Goal: Information Seeking & Learning: Learn about a topic

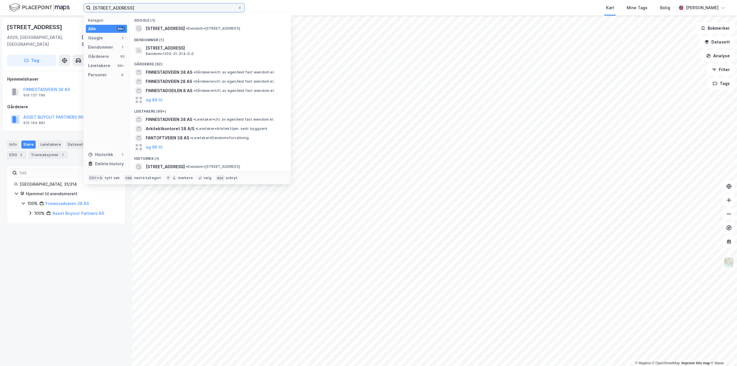
click at [130, 7] on input "[STREET_ADDRESS]" at bounding box center [164, 7] width 147 height 9
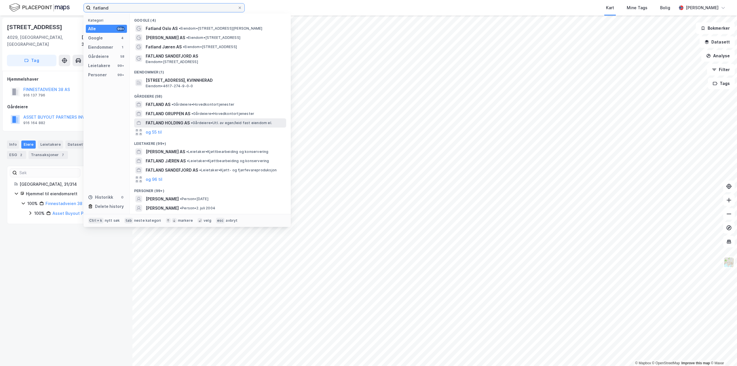
type input "fatland"
click at [166, 120] on span "FATLAND HOLDING AS" at bounding box center [168, 122] width 44 height 7
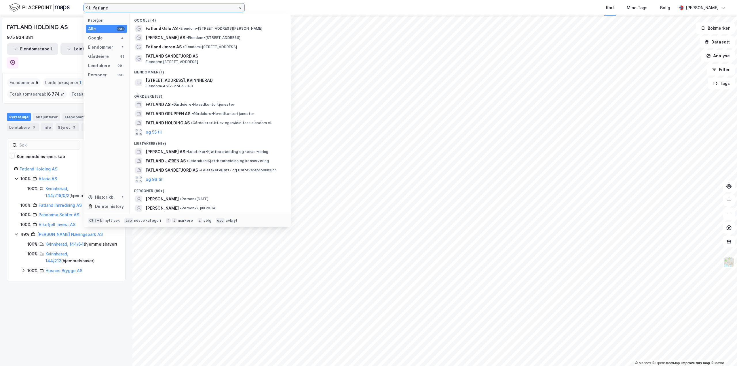
click at [122, 7] on input "fatland" at bounding box center [164, 7] width 147 height 9
click at [171, 111] on span "FATLAND GRUPPEN AS" at bounding box center [168, 113] width 45 height 7
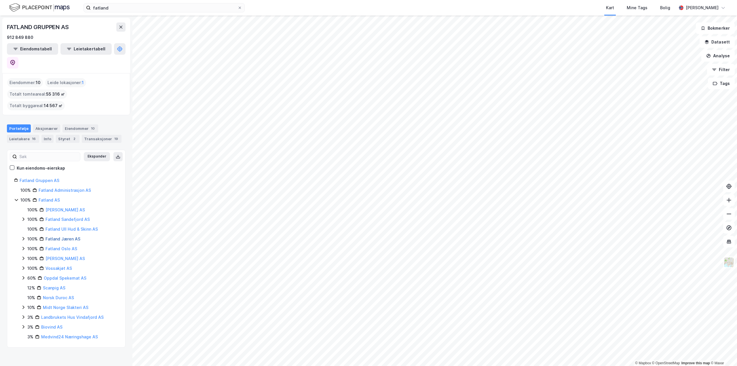
click at [54, 236] on link "Fatland Jæren AS" at bounding box center [62, 238] width 35 height 5
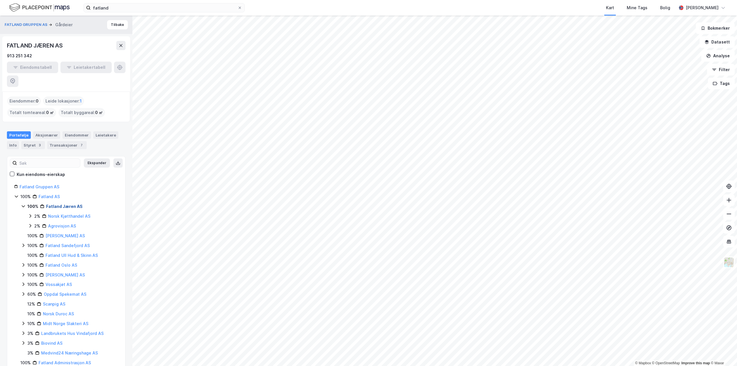
click at [58, 204] on link "Fatland Jæren AS" at bounding box center [64, 206] width 37 height 5
click at [63, 203] on div "Fatland Jæren AS" at bounding box center [64, 206] width 37 height 7
click at [65, 204] on link "Fatland Jæren AS" at bounding box center [64, 206] width 37 height 5
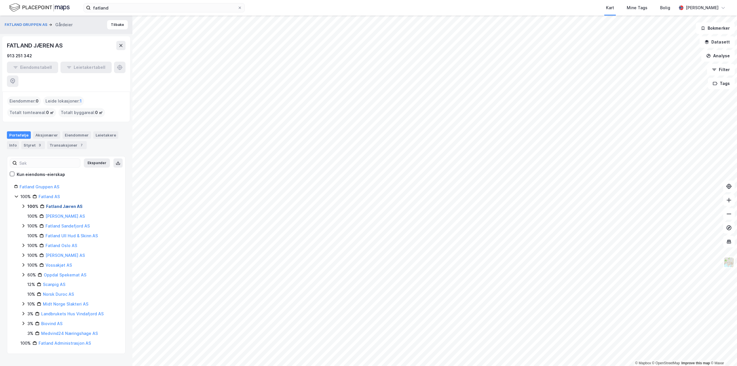
click at [65, 204] on link "Fatland Jæren AS" at bounding box center [64, 206] width 37 height 5
click at [115, 26] on button "Tilbake" at bounding box center [117, 24] width 21 height 9
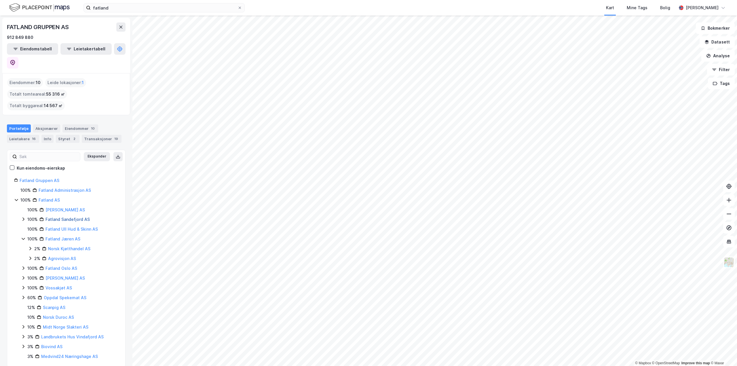
click at [64, 217] on link "Fatland Sandefjord AS" at bounding box center [67, 219] width 44 height 5
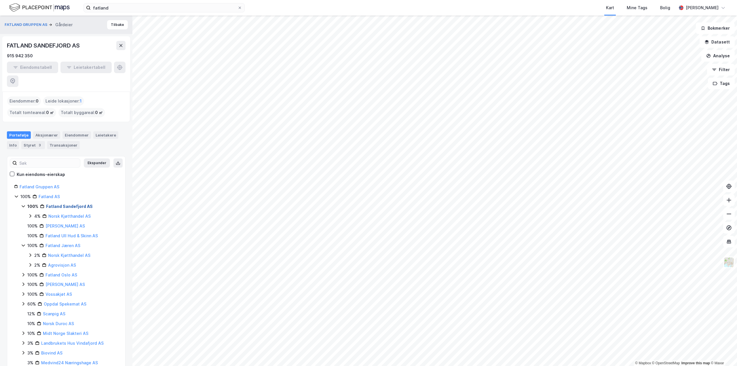
click at [60, 204] on link "Fatland Sandefjord AS" at bounding box center [69, 206] width 47 height 5
click at [58, 214] on link "Norsk Kjøtthandel AS" at bounding box center [69, 216] width 42 height 5
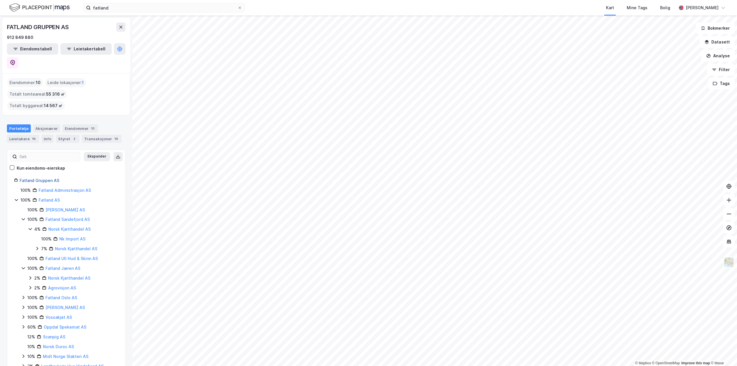
click at [45, 178] on link "Fatland Gruppen AS" at bounding box center [40, 180] width 40 height 5
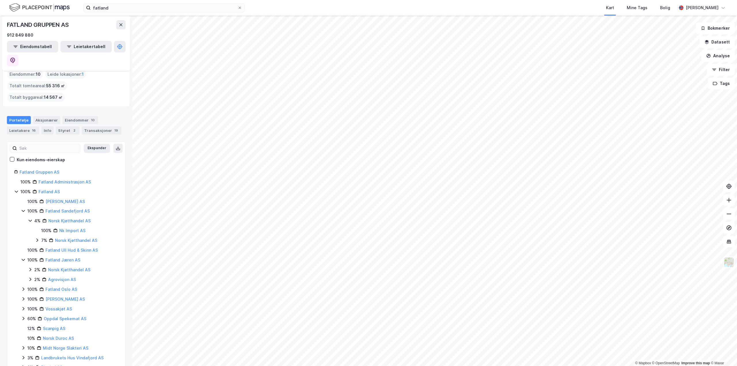
scroll to position [12, 0]
click at [66, 283] on link "Fatland Oslo AS" at bounding box center [61, 285] width 32 height 5
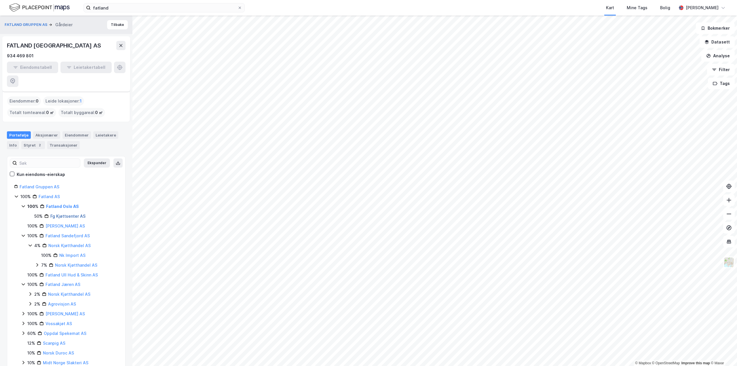
click at [59, 214] on link "Fg Kjøttsenter AS" at bounding box center [67, 216] width 35 height 5
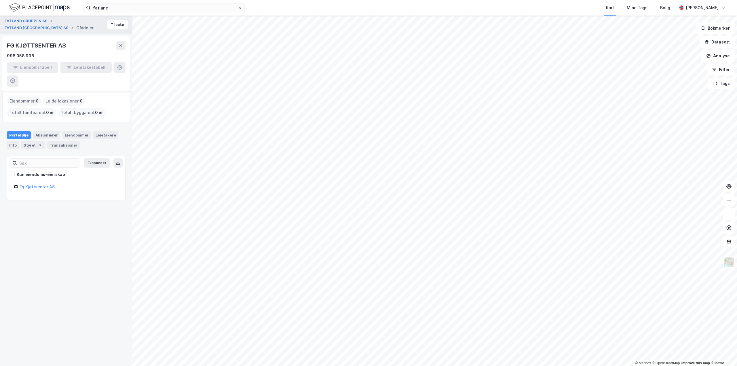
click at [46, 183] on div "Fg Kjøttsenter AS" at bounding box center [66, 188] width 104 height 10
click at [45, 184] on link "Fg Kjøttsenter AS" at bounding box center [37, 186] width 35 height 5
click at [44, 184] on link "Fg Kjøttsenter AS" at bounding box center [37, 186] width 35 height 5
click at [111, 26] on button "Tilbake" at bounding box center [117, 24] width 21 height 9
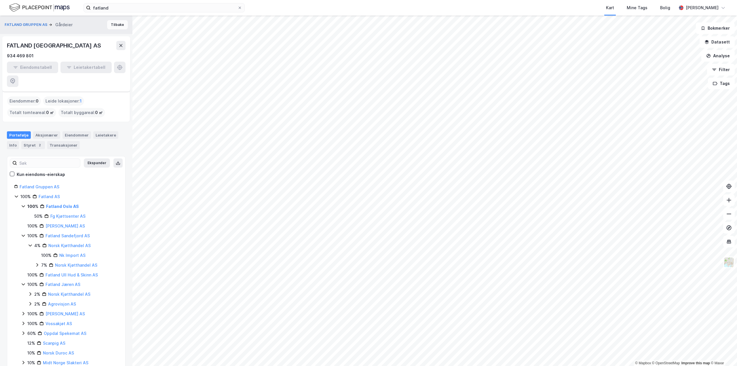
click at [111, 26] on button "Tilbake" at bounding box center [117, 24] width 21 height 9
